Goal: Information Seeking & Learning: Learn about a topic

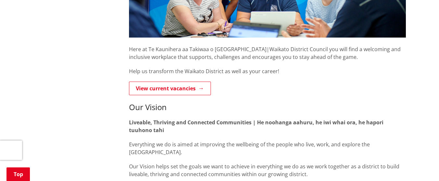
scroll to position [240, 0]
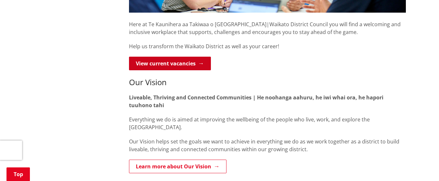
click at [181, 62] on link "View current vacancies" at bounding box center [170, 64] width 82 height 14
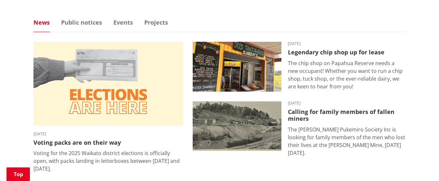
scroll to position [430, 0]
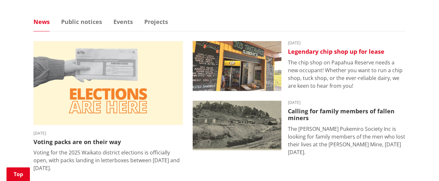
click at [255, 71] on img at bounding box center [237, 66] width 89 height 50
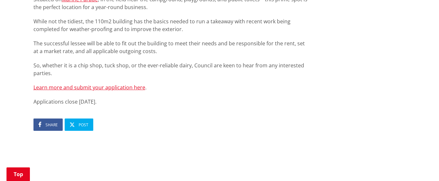
scroll to position [464, 0]
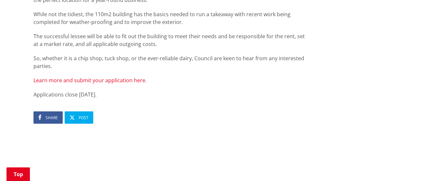
click at [98, 81] on link "Learn more and submit your application here" at bounding box center [89, 80] width 112 height 7
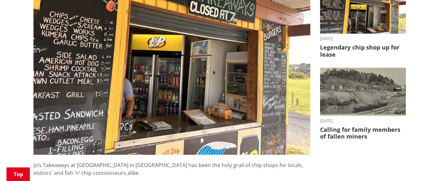
scroll to position [0, 0]
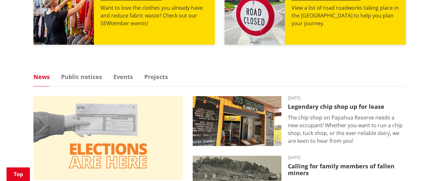
scroll to position [377, 0]
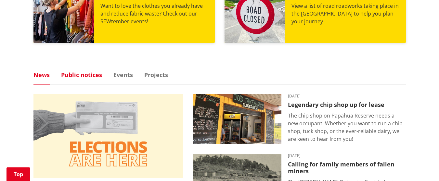
click at [76, 76] on link "Public notices" at bounding box center [81, 75] width 41 height 6
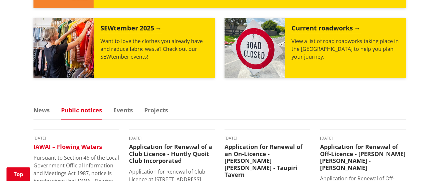
scroll to position [342, 0]
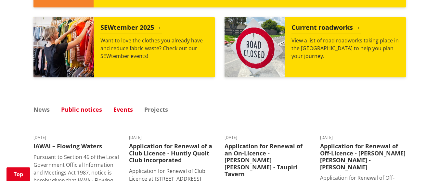
click at [119, 110] on link "Events" at bounding box center [122, 110] width 19 height 6
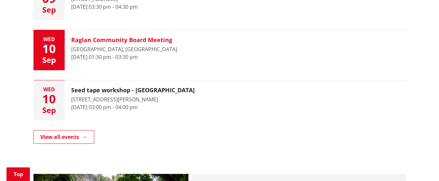
scroll to position [492, 0]
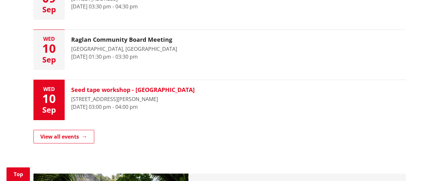
click at [112, 93] on div "Seed tape workshop - Meremere Library 17 Heather Green Avenue, Meremere 10 Sept…" at bounding box center [133, 100] width 136 height 40
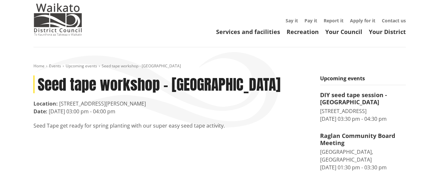
scroll to position [37, 0]
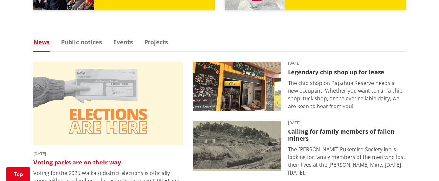
scroll to position [415, 0]
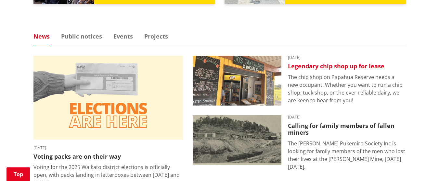
click at [232, 89] on img at bounding box center [237, 81] width 89 height 50
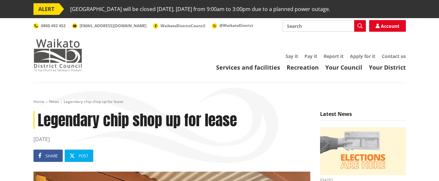
click at [63, 62] on img at bounding box center [57, 55] width 49 height 32
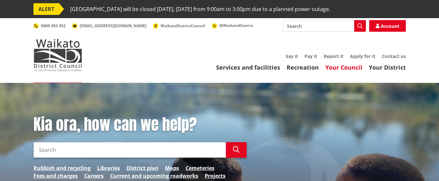
click at [334, 70] on link "Your Council" at bounding box center [343, 68] width 37 height 8
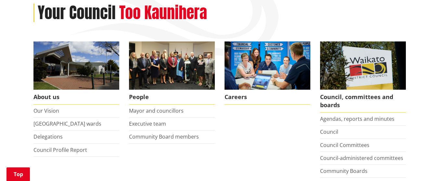
scroll to position [112, 0]
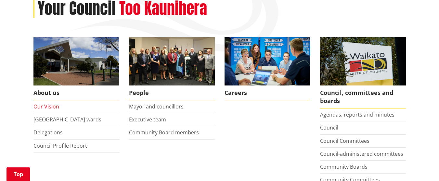
click at [46, 104] on link "Our Vision" at bounding box center [46, 106] width 26 height 7
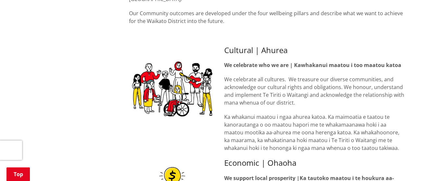
scroll to position [319, 0]
